Goal: Find specific page/section: Find specific page/section

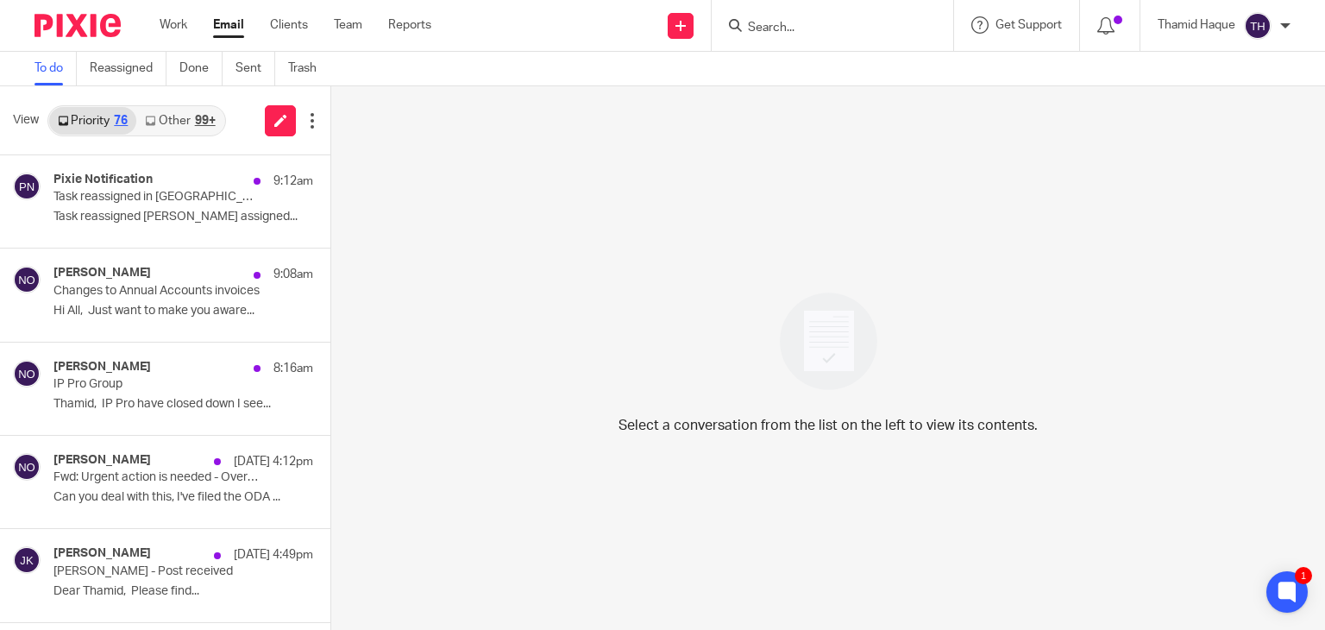
click at [842, 28] on input "Search" at bounding box center [823, 29] width 155 height 16
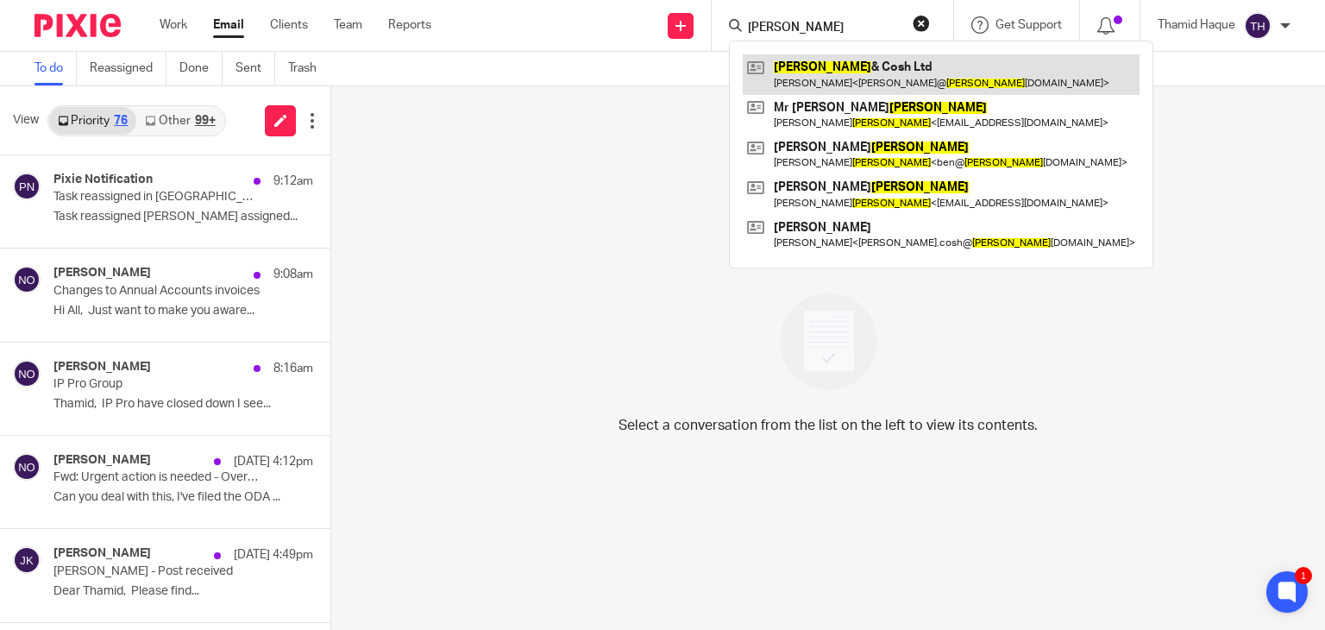
type input "dowling"
click at [855, 58] on link at bounding box center [941, 74] width 397 height 40
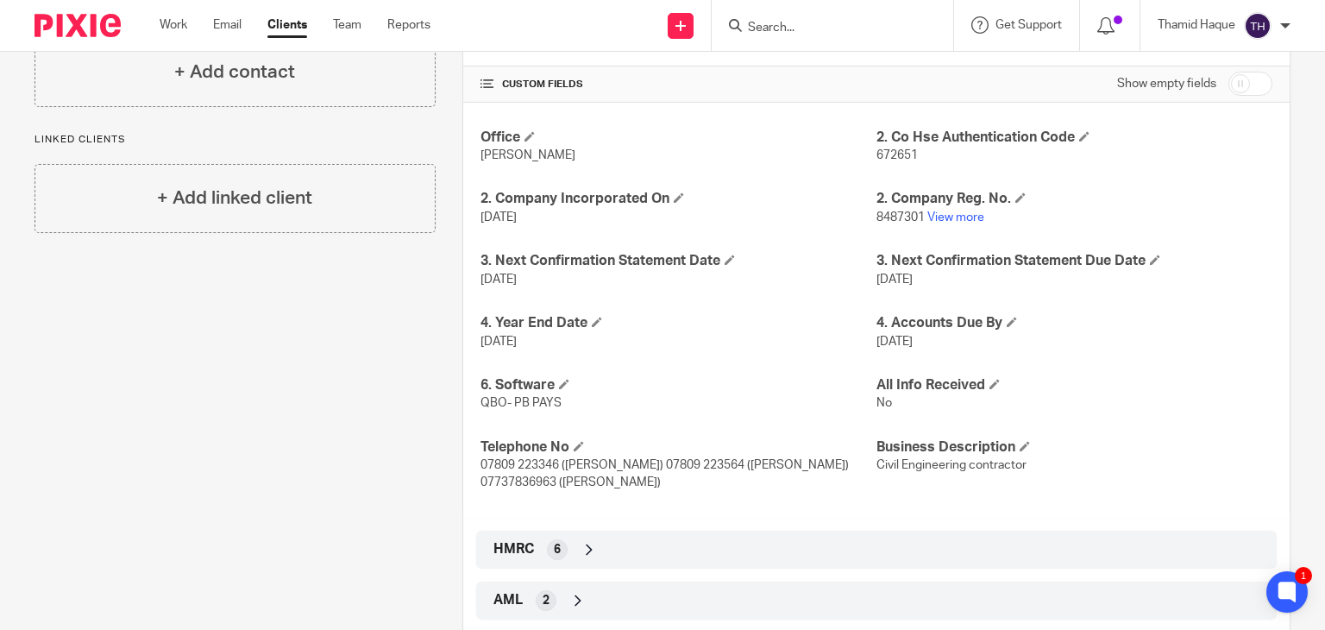
scroll to position [400, 0]
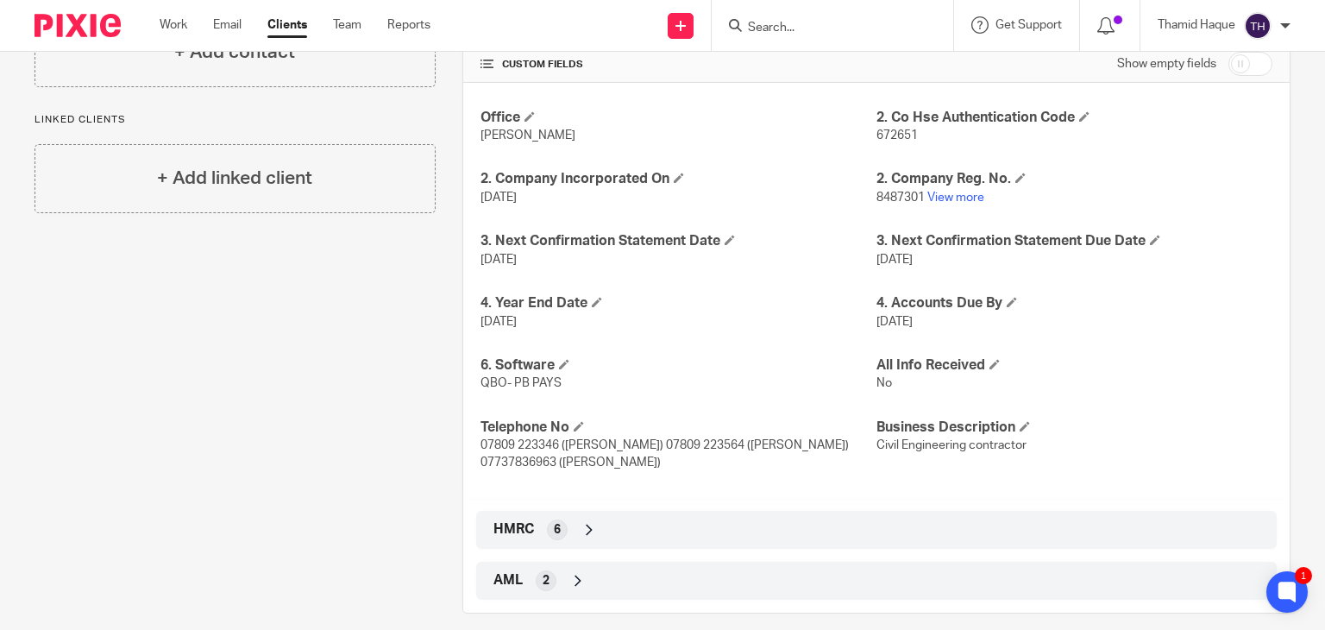
click at [587, 521] on icon at bounding box center [589, 529] width 17 height 17
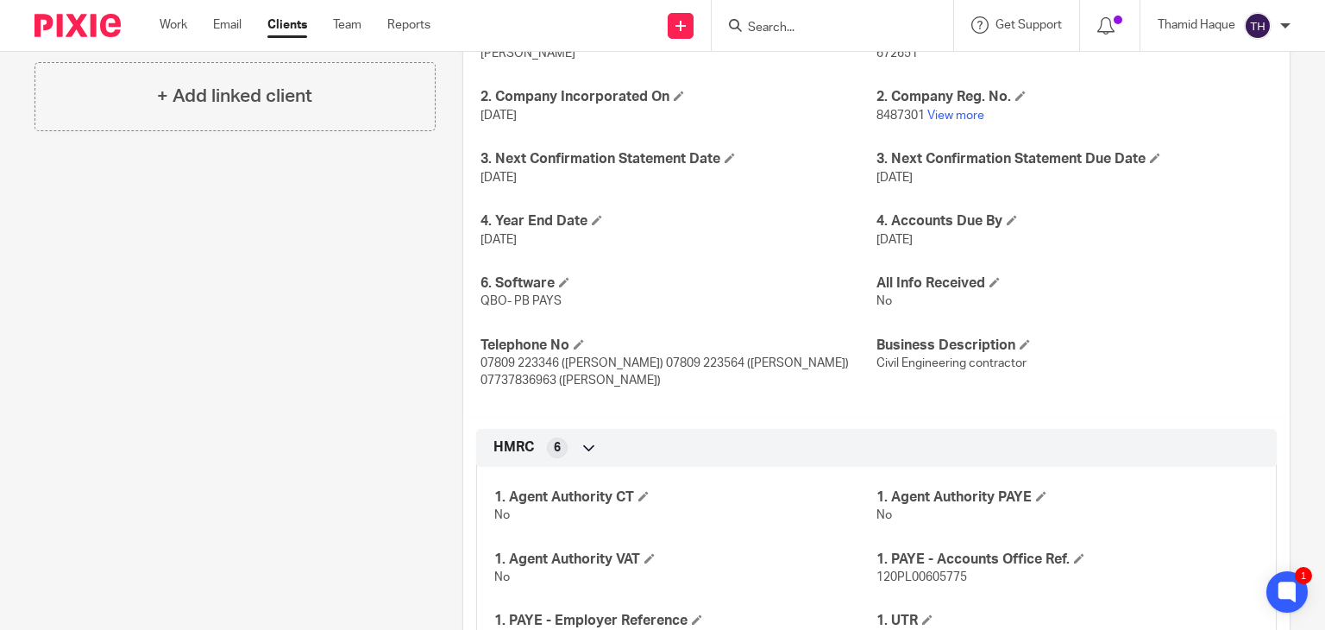
scroll to position [604, 0]
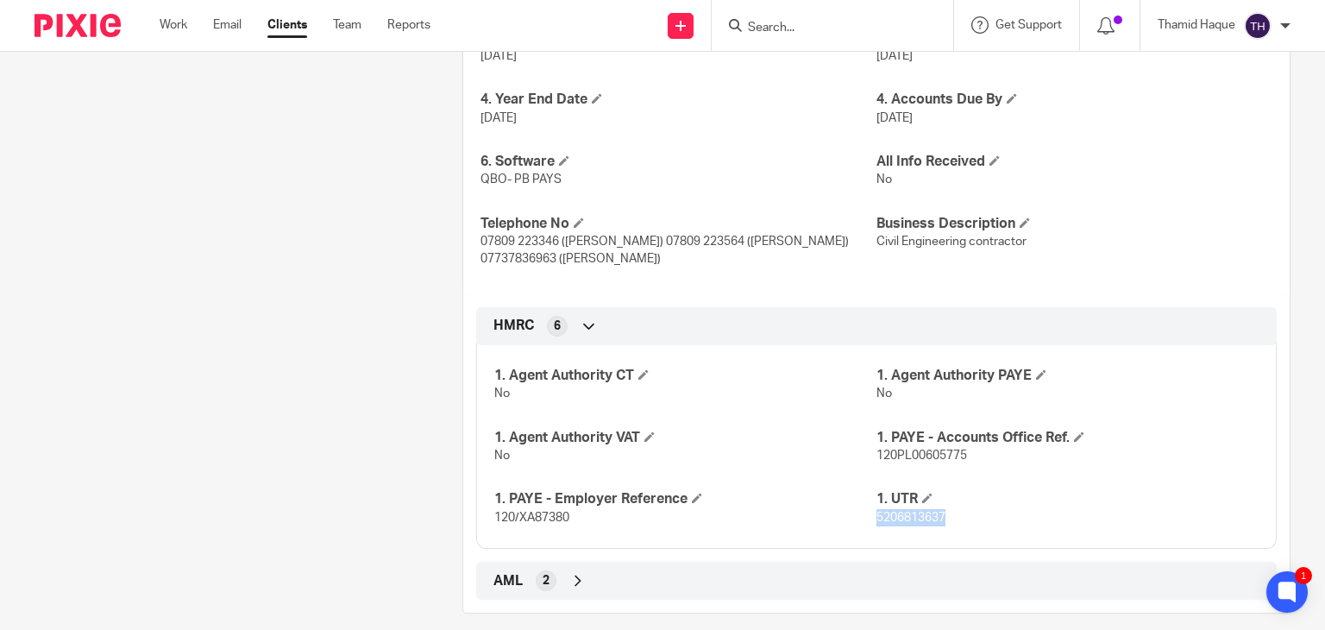
drag, startPoint x: 948, startPoint y: 501, endPoint x: 871, endPoint y: 501, distance: 77.7
click at [877, 509] on p "5206813637" at bounding box center [1068, 517] width 382 height 17
copy span "5206813637"
click at [869, 27] on input "Search" at bounding box center [823, 29] width 155 height 16
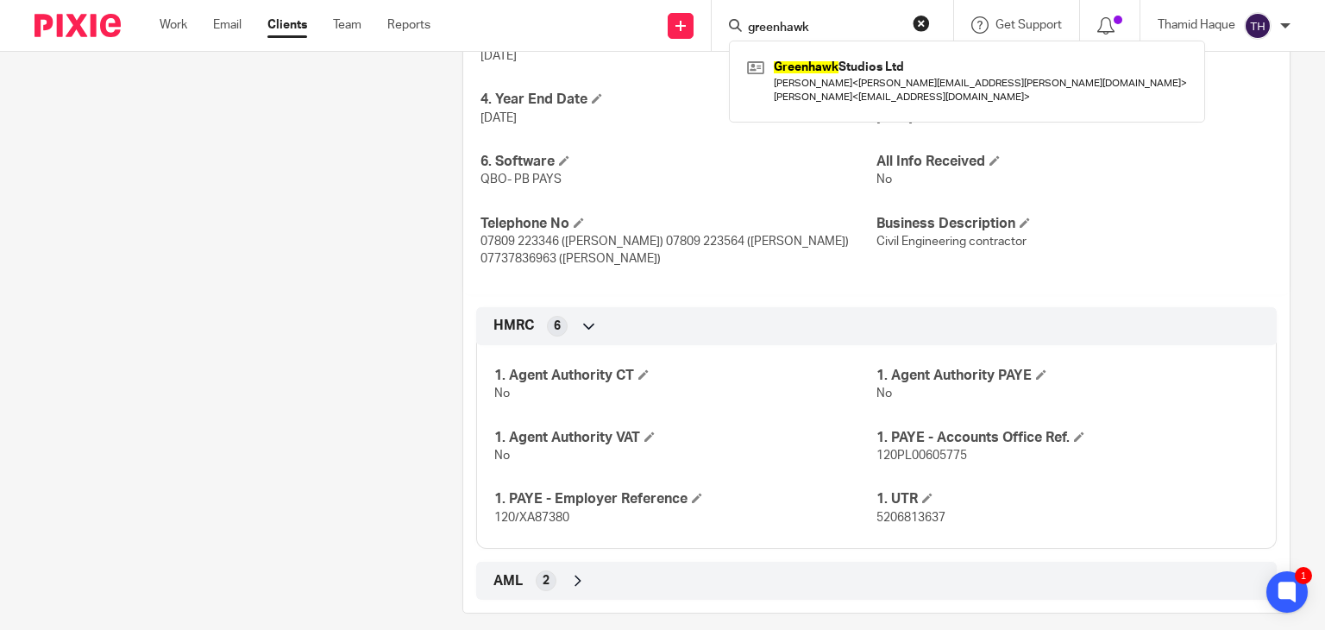
type input "greenhawk"
click button "submit" at bounding box center [0, 0] width 0 height 0
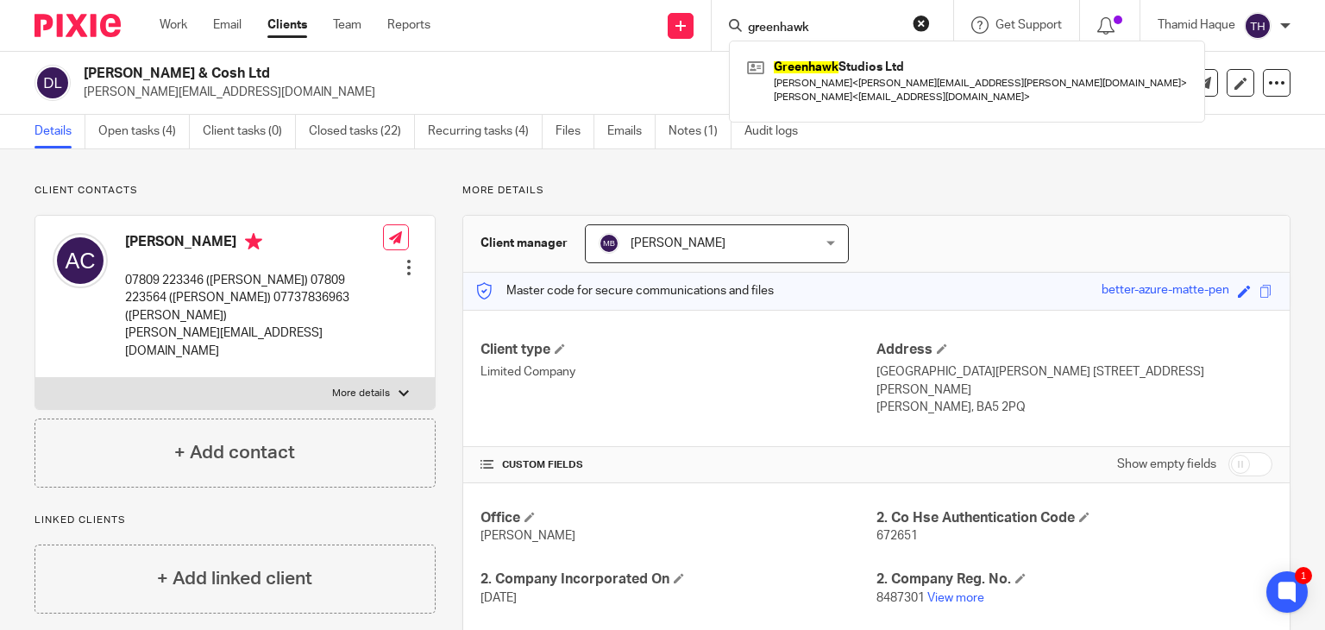
scroll to position [0, 0]
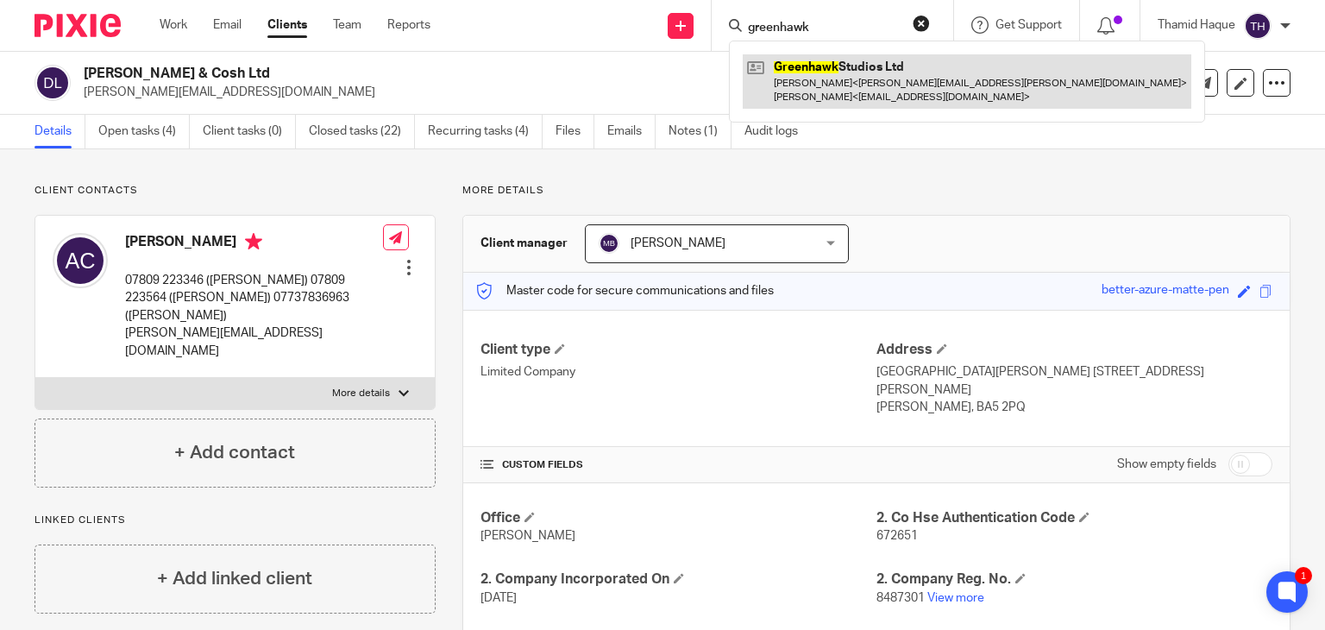
click at [846, 83] on link at bounding box center [967, 80] width 449 height 53
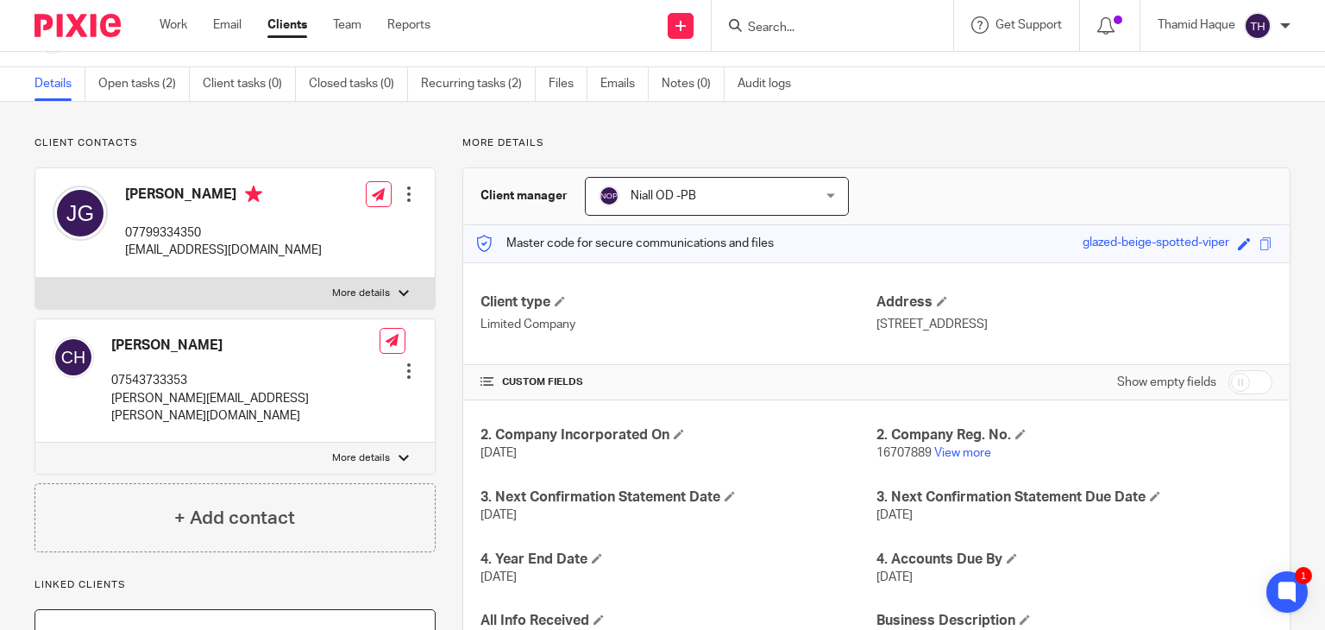
scroll to position [86, 0]
